Goal: Obtain resource: Download file/media

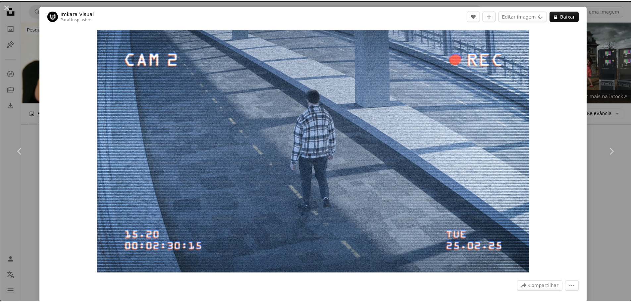
scroll to position [8782, 0]
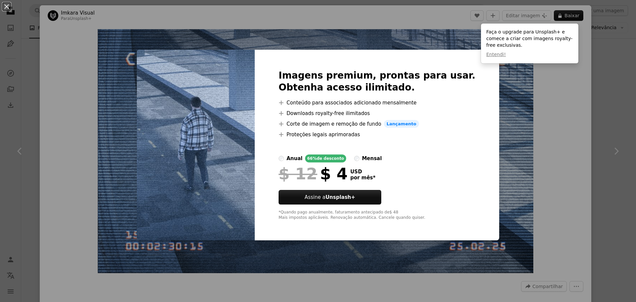
click at [532, 101] on div "An X shape Imagens premium, prontas para usar. Obtenha acesso ilimitado. A plus…" at bounding box center [318, 151] width 636 height 302
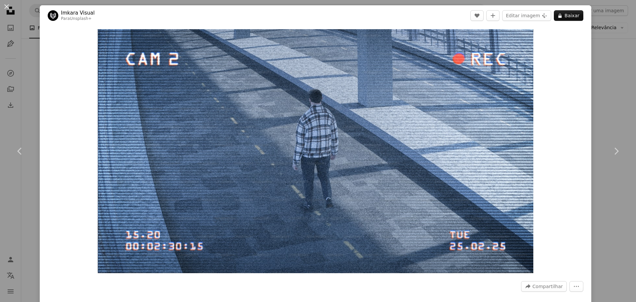
click at [23, 76] on div "An X shape Chevron left Chevron right Imkara Visual Para Unsplash+ A heart A pl…" at bounding box center [318, 151] width 636 height 302
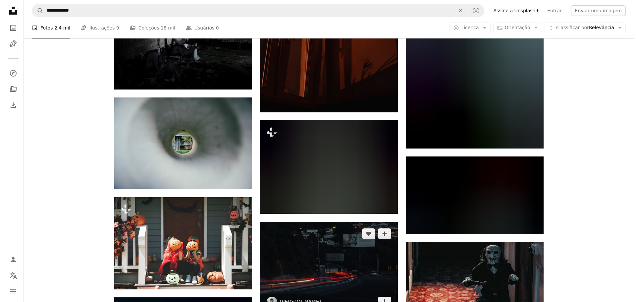
scroll to position [13090, 0]
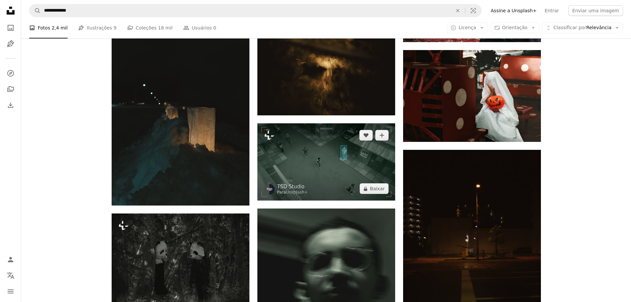
click at [315, 157] on img at bounding box center [326, 162] width 138 height 78
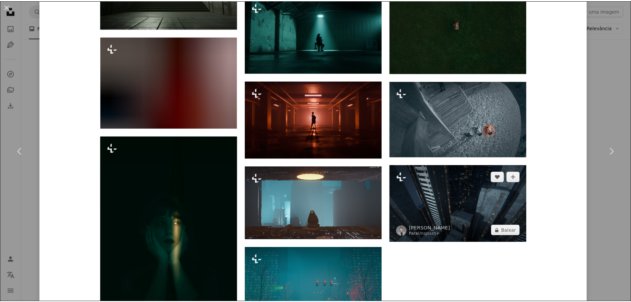
scroll to position [3204, 0]
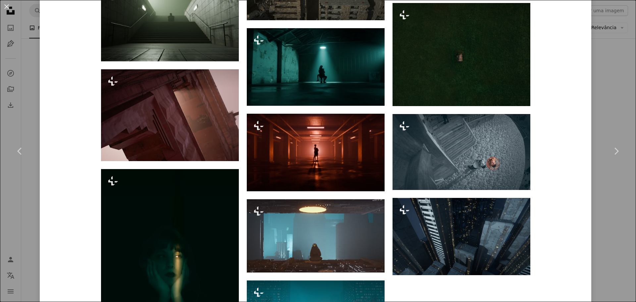
click at [609, 111] on div "An X shape Chevron left Chevron right TSD Studio Para Unsplash+ A heart A plus …" at bounding box center [318, 151] width 636 height 302
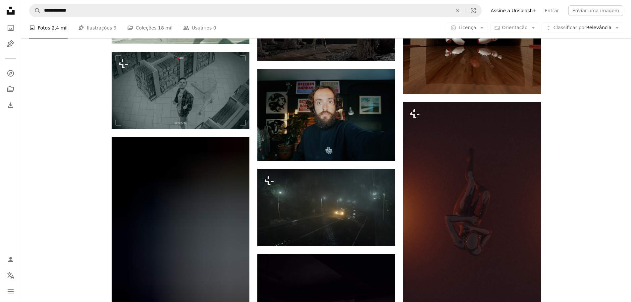
scroll to position [17696, 0]
